Goal: Task Accomplishment & Management: Complete application form

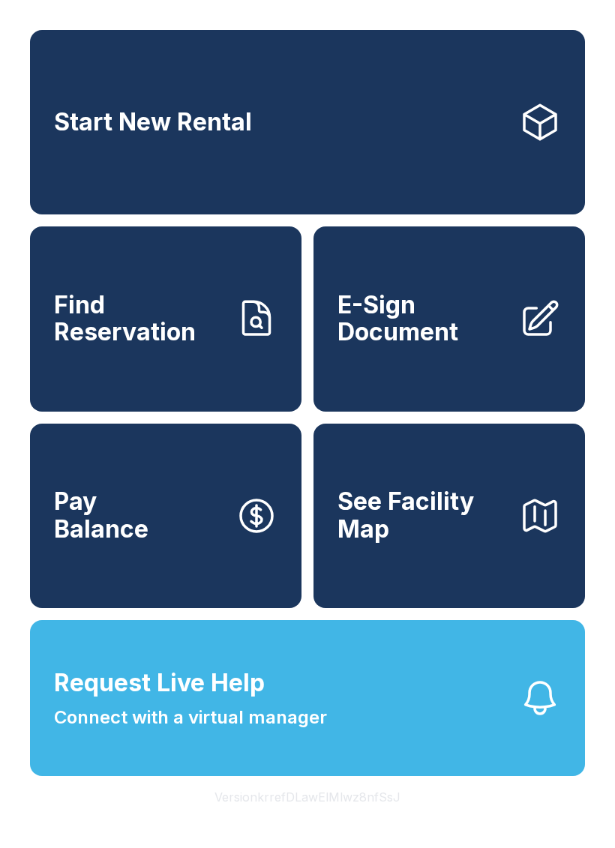
click at [427, 776] on button "Request Live Help Connect with a virtual manager" at bounding box center [307, 698] width 555 height 156
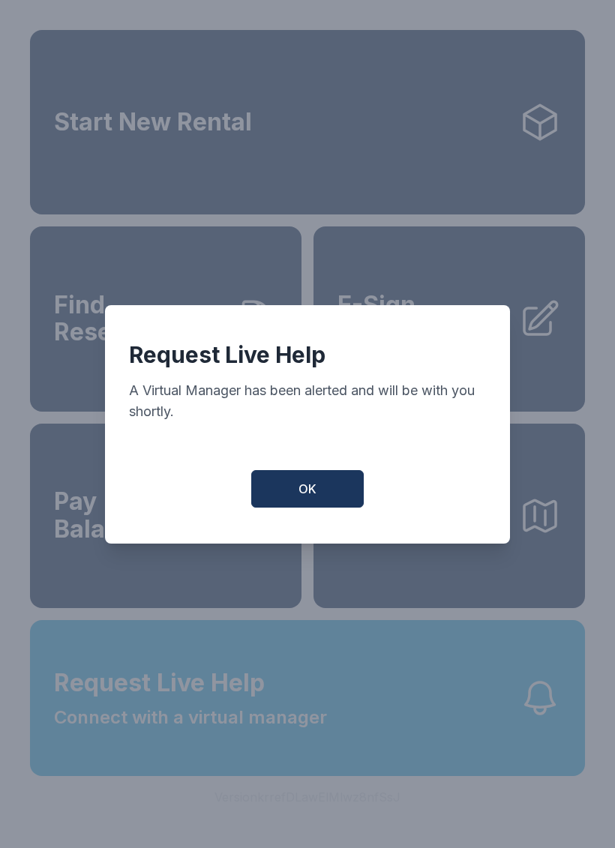
click at [315, 526] on div "Request Live Help A Virtual Manager has been alerted and will be with you short…" at bounding box center [307, 424] width 405 height 239
click at [311, 476] on div "Request Live Help A Virtual Manager has been alerted and will be with you short…" at bounding box center [307, 424] width 405 height 239
click at [309, 498] on span "OK" at bounding box center [308, 489] width 18 height 18
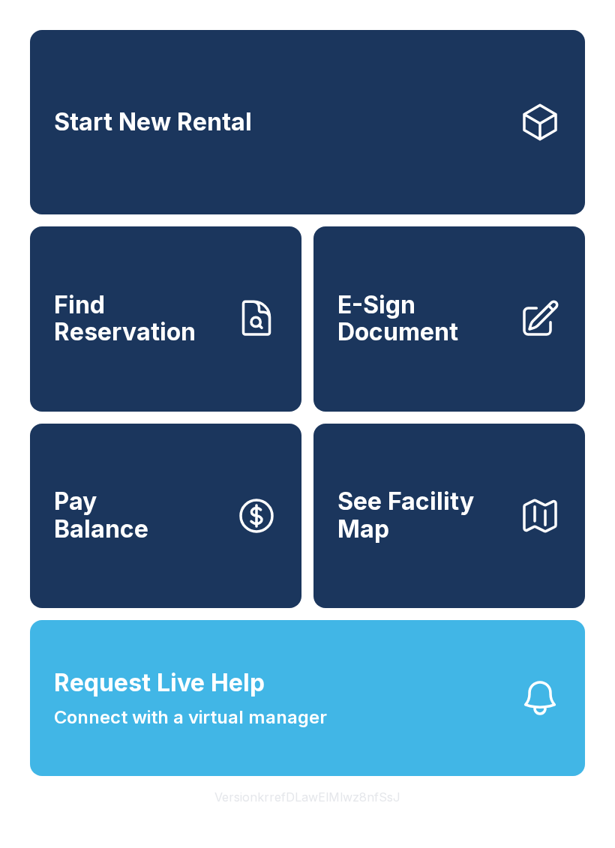
click at [520, 377] on link "E-Sign Document" at bounding box center [450, 319] width 272 height 185
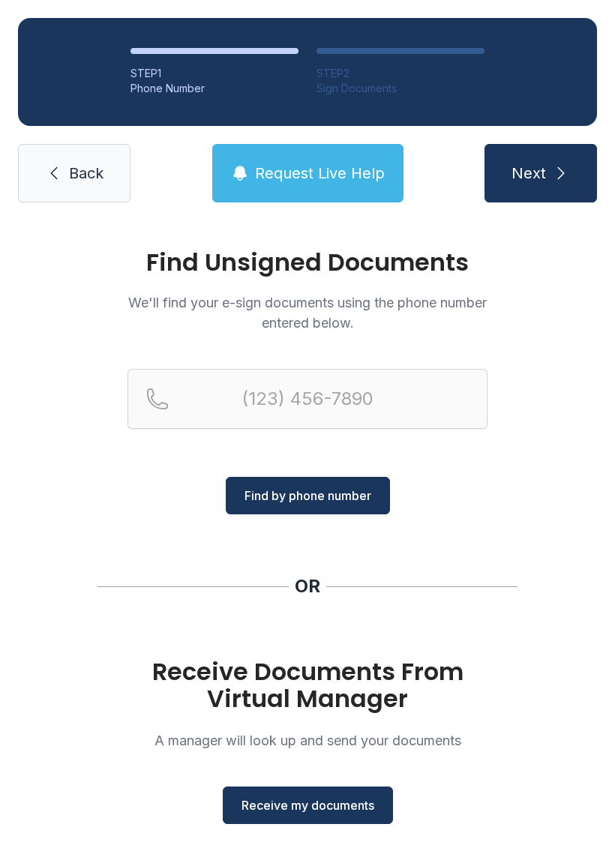
click at [551, 782] on div "Find Unsigned Documents We'll find your e-sign documents using the phone number…" at bounding box center [307, 553] width 615 height 664
click at [322, 803] on span "Receive my documents" at bounding box center [308, 806] width 133 height 18
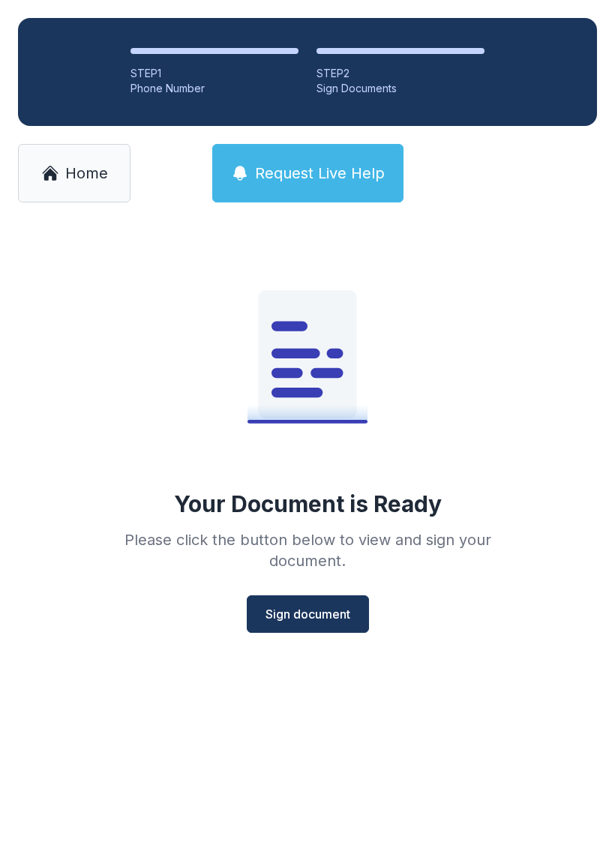
click at [308, 608] on span "Sign document" at bounding box center [308, 614] width 85 height 18
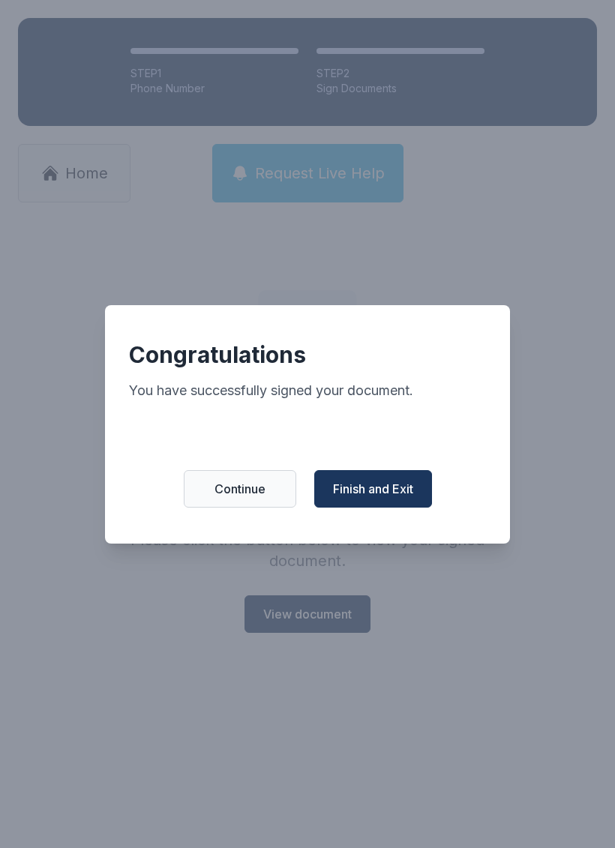
click at [398, 498] on span "Finish and Exit" at bounding box center [373, 489] width 80 height 18
